Goal: Communication & Community: Answer question/provide support

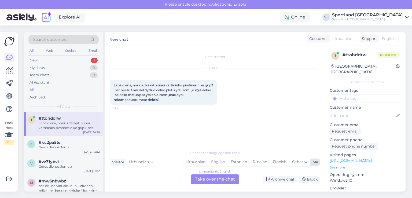
click at [193, 161] on div "Lithuanian" at bounding box center [195, 162] width 25 height 8
click at [217, 181] on div "Lithuanian to Lithuanian Take over the chat" at bounding box center [215, 179] width 49 height 10
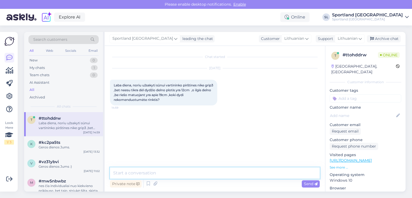
click at [196, 170] on textarea at bounding box center [215, 172] width 210 height 11
type textarea "Sveiki"
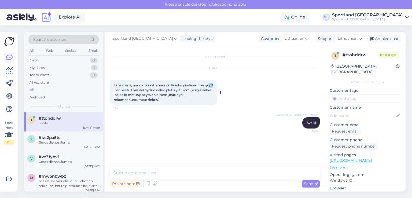
drag, startPoint x: 122, startPoint y: 89, endPoint x: 117, endPoint y: 88, distance: 4.8
click at [117, 88] on span "Laba diena, noriu užsakyti sūnui vartininko pirštines nike grip3 ,bet neesu tik…" at bounding box center [164, 92] width 100 height 19
drag, startPoint x: 185, startPoint y: 85, endPoint x: 122, endPoint y: 89, distance: 63.2
click at [122, 89] on span "Laba diena, noriu užsakyti sūnui vartininko pirštines nike grip3 ,bet neesu tik…" at bounding box center [164, 92] width 100 height 19
copy span "pirštines nike grip3"
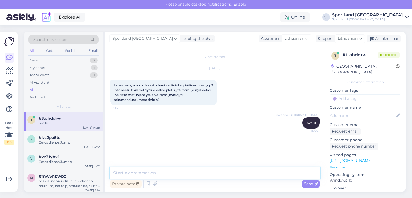
click at [218, 174] on textarea at bounding box center [215, 172] width 210 height 11
type textarea "pridedame dydžių lentelę"
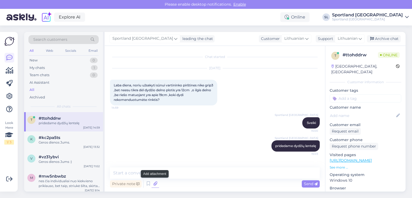
click at [156, 184] on icon at bounding box center [156, 184] width 8 height 8
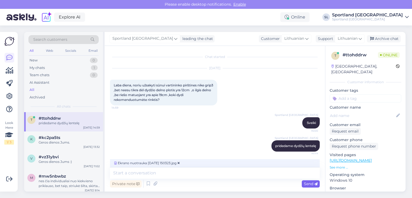
click at [306, 180] on div "Send" at bounding box center [311, 183] width 18 height 7
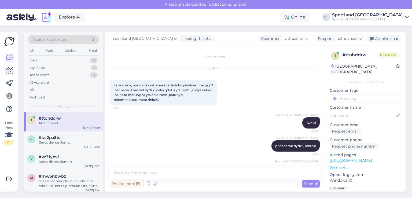
scroll to position [29, 0]
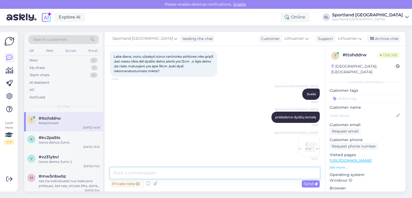
click at [171, 172] on textarea at bounding box center [215, 172] width 210 height 11
type textarea "dydžiai pateikti pagal rankos plotį"
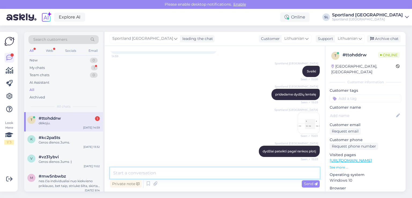
scroll to position [75, 0]
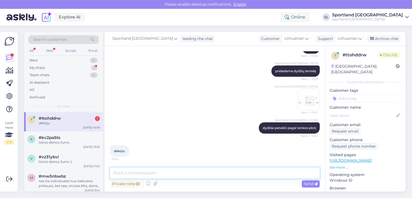
click at [241, 169] on textarea at bounding box center [215, 172] width 210 height 11
type textarea "J"
click at [127, 171] on textarea "Jeigu prekė netiks" at bounding box center [215, 172] width 210 height 11
click at [202, 173] on textarea "Jeigu atliksite užsakymą ir prekė netiks" at bounding box center [215, 172] width 210 height 11
type textarea "Jeigu atliksite užsakymą ir prekė netiks, galėsite grąžinti"
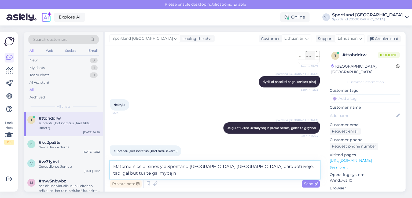
scroll to position [127, 0]
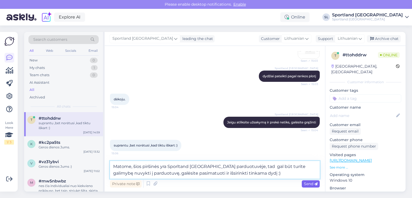
type textarea "Matome, šios piršinės yra Sporltand [GEOGRAPHIC_DATA] parduotuvėje, tad gal būt…"
click at [307, 186] on span "Send" at bounding box center [311, 183] width 14 height 5
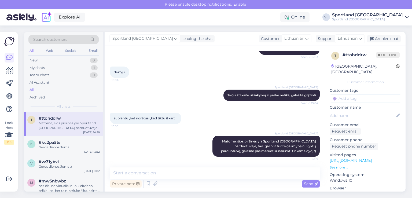
scroll to position [153, 0]
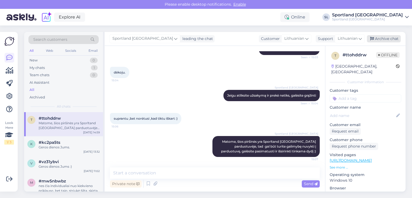
click at [383, 36] on div "Archive chat" at bounding box center [384, 38] width 34 height 7
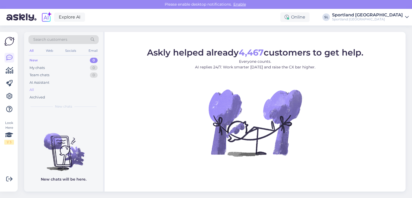
click at [41, 90] on div "All" at bounding box center [63, 90] width 70 height 8
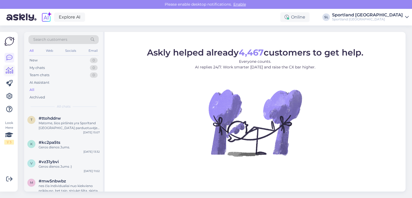
click at [6, 72] on icon at bounding box center [10, 70] width 8 height 6
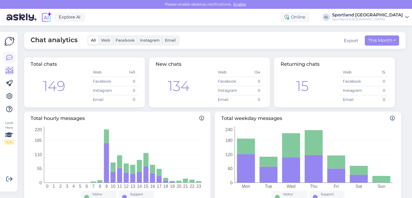
click at [7, 57] on icon at bounding box center [9, 57] width 6 height 6
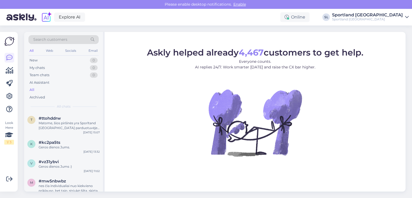
click at [43, 91] on div "All" at bounding box center [63, 90] width 70 height 8
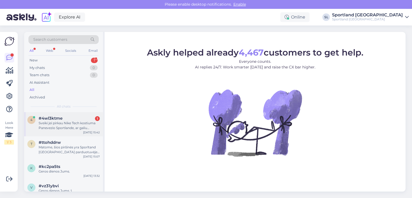
click at [57, 123] on div "Sveiki jei pirkau Nike Tech kostiuma Panevezio Sportlande, ar galiu grazinti pr…" at bounding box center [69, 126] width 61 height 10
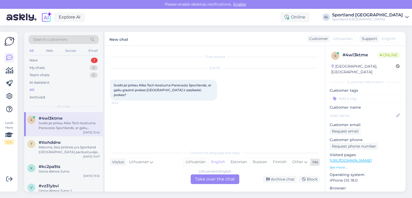
click at [195, 161] on div "Lithuanian" at bounding box center [195, 162] width 25 height 8
drag, startPoint x: 203, startPoint y: 181, endPoint x: 184, endPoint y: 174, distance: 20.5
click at [203, 181] on div "Lithuanian to Lithuanian Take over the chat" at bounding box center [215, 179] width 49 height 10
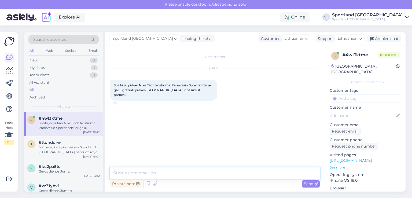
click at [167, 178] on textarea at bounding box center [215, 172] width 210 height 11
type textarea "Sveiki"
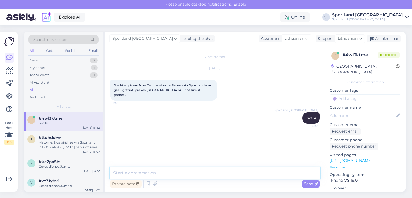
click at [184, 169] on textarea at bounding box center [215, 172] width 210 height 11
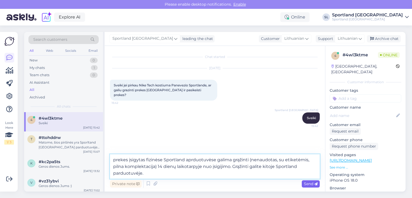
type textarea "prekes įsigytas fizinėse Sportland aprduotuvėse galima grąžinti (nenaudotas, su…"
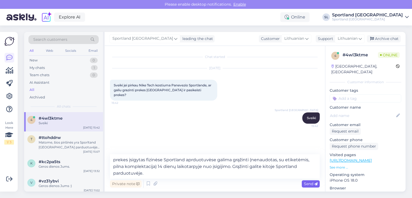
click at [315, 185] on icon at bounding box center [315, 183] width 3 height 3
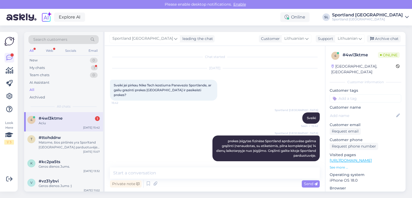
scroll to position [23, 0]
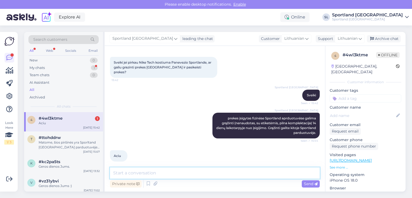
click at [218, 170] on textarea at bounding box center [215, 172] width 210 height 11
type textarea "Nėra už ką, geros dienos."
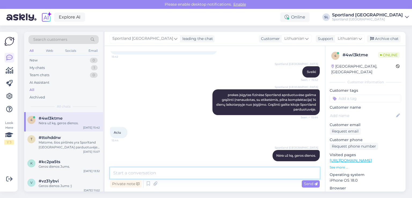
scroll to position [46, 0]
